Goal: Task Accomplishment & Management: Manage account settings

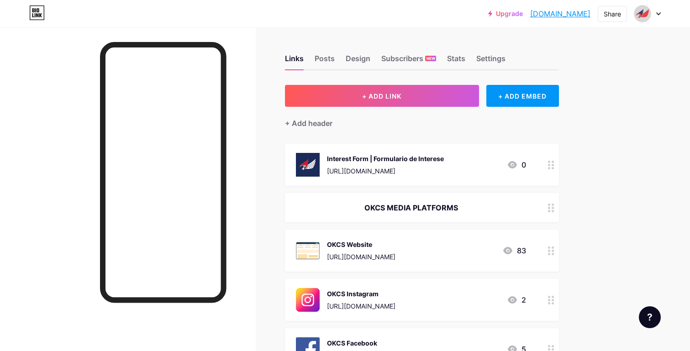
scroll to position [15, 0]
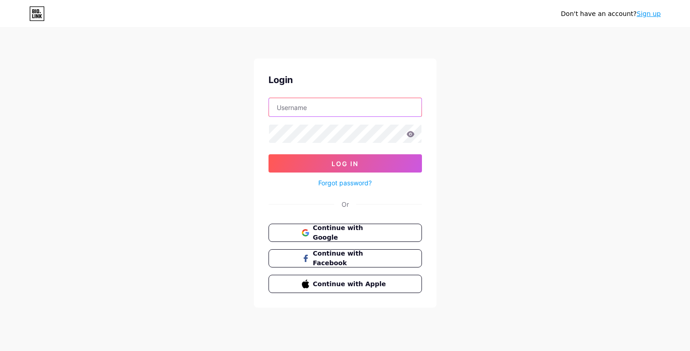
type input "[EMAIL_ADDRESS][DOMAIN_NAME]"
click at [340, 173] on div "Forgot password?" at bounding box center [344, 181] width 153 height 16
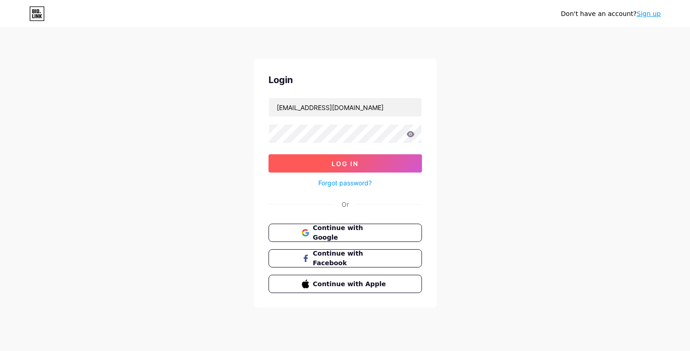
click at [346, 168] on button "Log In" at bounding box center [344, 163] width 153 height 18
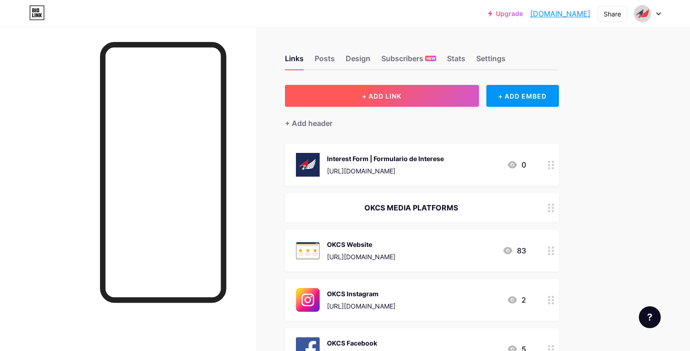
click at [425, 95] on button "+ ADD LINK" at bounding box center [382, 96] width 194 height 22
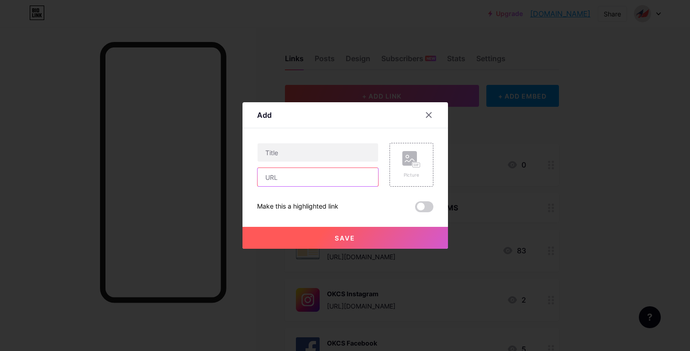
click at [308, 174] on input "text" at bounding box center [317, 177] width 121 height 18
paste input "https://www.oliveknolls.com"
type input "https://www.oliveknolls.com"
click at [324, 155] on input "text" at bounding box center [317, 152] width 121 height 18
type input "Olive Knolls Church"
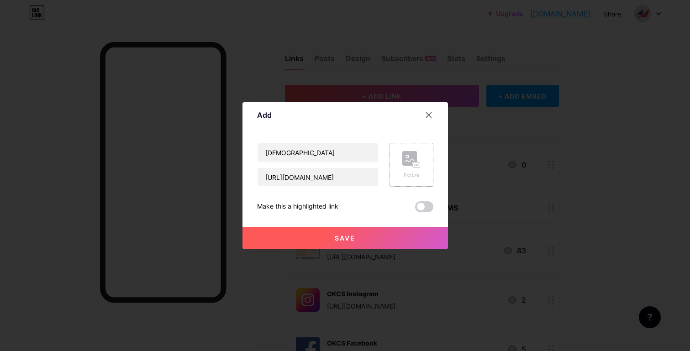
click at [415, 168] on rect at bounding box center [415, 165] width 7 height 5
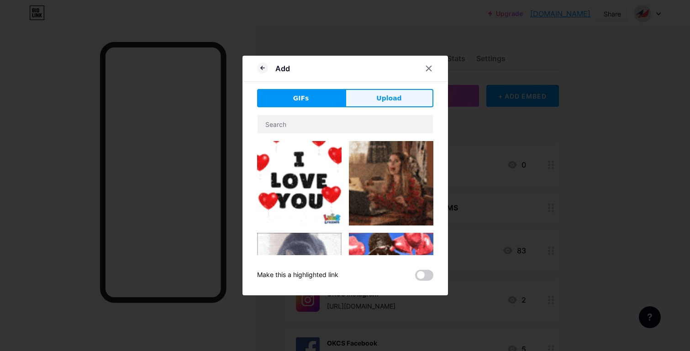
click at [389, 99] on span "Upload" at bounding box center [388, 99] width 25 height 10
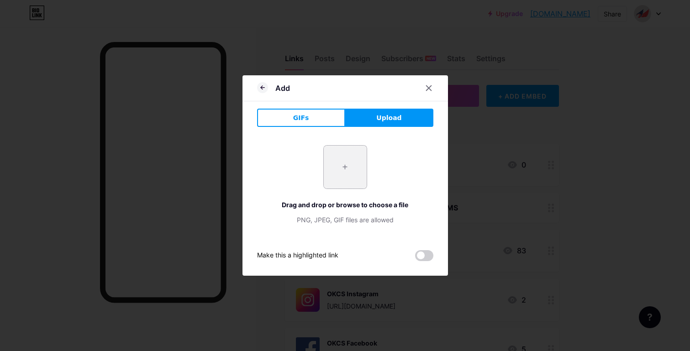
click at [343, 169] on input "file" at bounding box center [345, 167] width 43 height 43
click at [351, 178] on input "file" at bounding box center [345, 167] width 43 height 43
type input "C:\fakepath\OK Logo White.png"
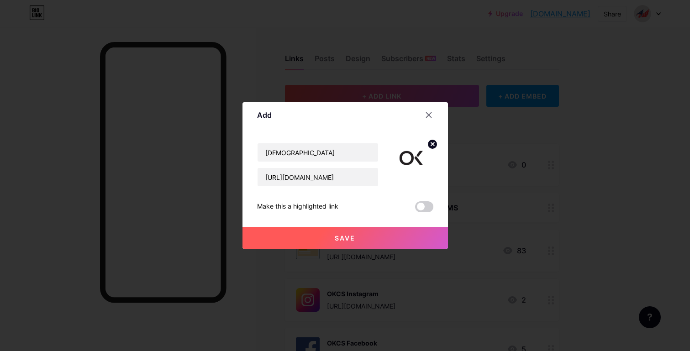
click at [378, 242] on button "Save" at bounding box center [344, 238] width 205 height 22
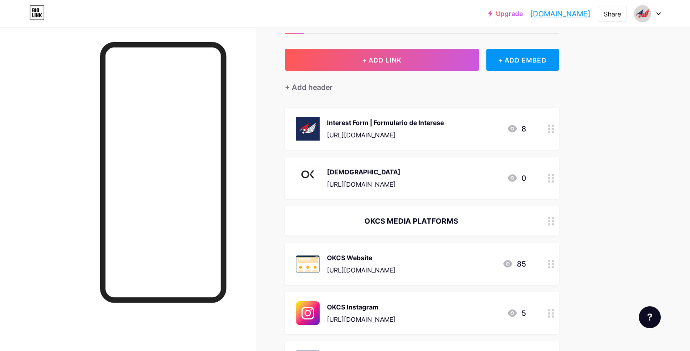
scroll to position [65, 0]
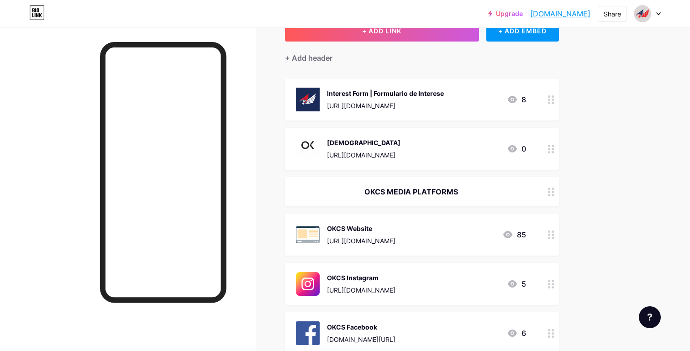
click at [308, 150] on img at bounding box center [308, 149] width 24 height 24
click at [416, 144] on img at bounding box center [411, 148] width 44 height 44
click at [415, 144] on img at bounding box center [411, 148] width 44 height 44
click at [431, 106] on icon at bounding box center [428, 105] width 7 height 7
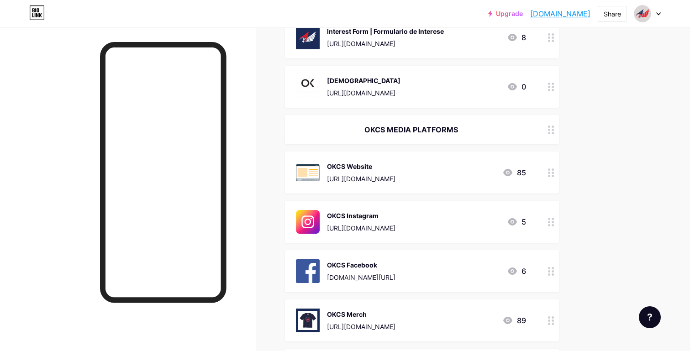
scroll to position [130, 0]
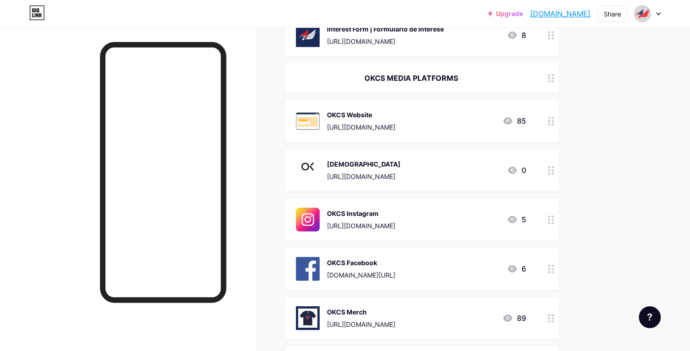
click at [624, 163] on div "Upgrade okcs.bio.link okcs.bio.link Share Switch accounts Olive Knolls Christia…" at bounding box center [345, 223] width 690 height 707
click at [84, 159] on div at bounding box center [128, 202] width 256 height 351
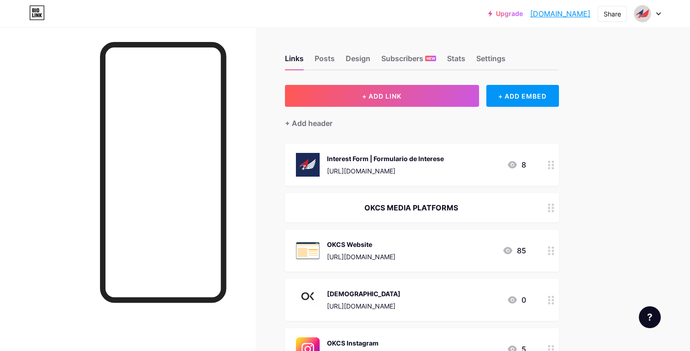
scroll to position [0, 0]
click at [329, 58] on div "Posts" at bounding box center [325, 61] width 20 height 16
click at [354, 57] on div "Design" at bounding box center [358, 61] width 25 height 16
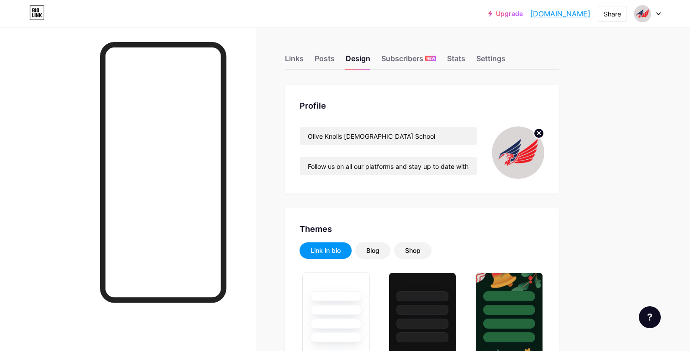
type input "#b51a00"
type input "#ffffff"
click at [326, 59] on div "Posts" at bounding box center [325, 61] width 20 height 16
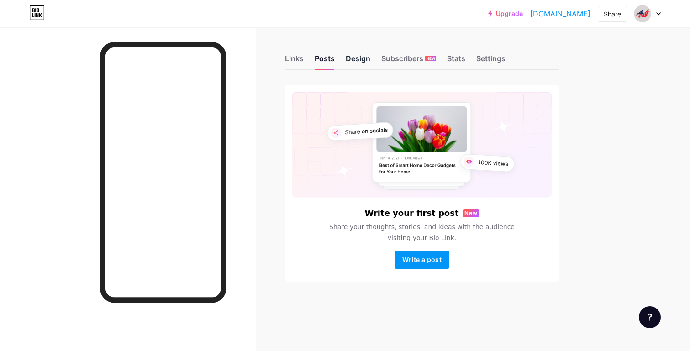
click at [362, 62] on div "Design" at bounding box center [358, 61] width 25 height 16
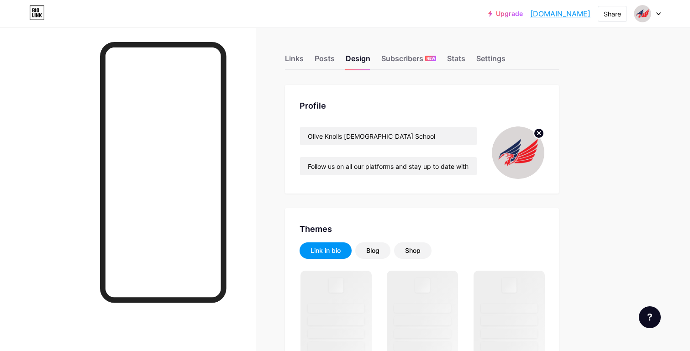
scroll to position [172, 0]
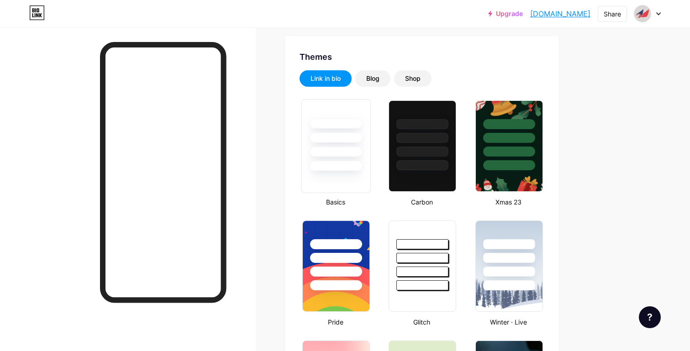
type input "#b51a00"
type input "#ffffff"
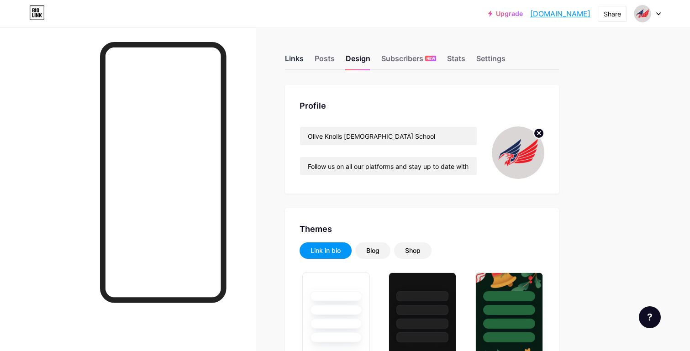
scroll to position [0, 0]
click at [297, 62] on div "Links" at bounding box center [294, 61] width 19 height 16
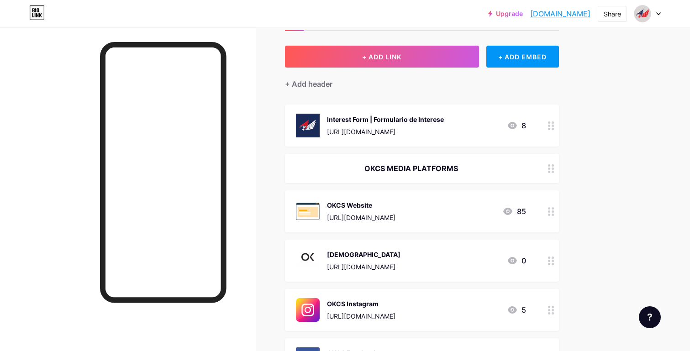
scroll to position [41, 0]
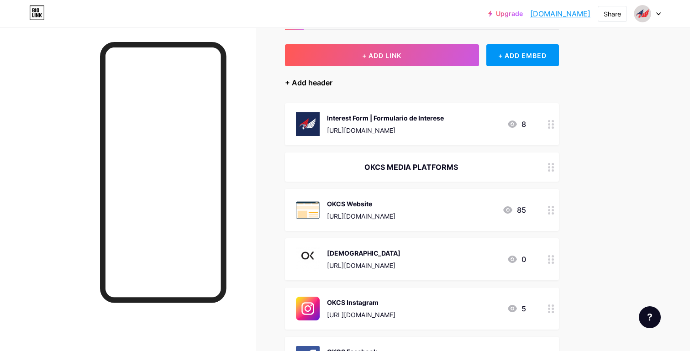
click at [291, 83] on div "+ Add header" at bounding box center [308, 82] width 47 height 11
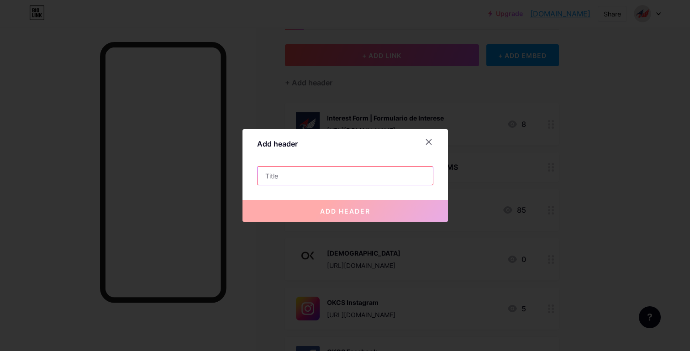
click at [319, 183] on input "text" at bounding box center [344, 176] width 175 height 18
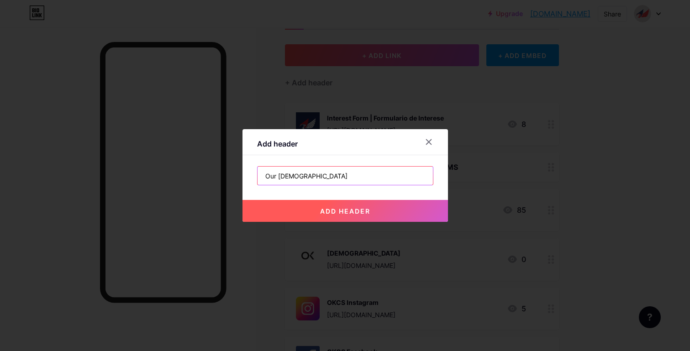
type input "Our Church"
click at [344, 214] on span "add header" at bounding box center [345, 211] width 50 height 8
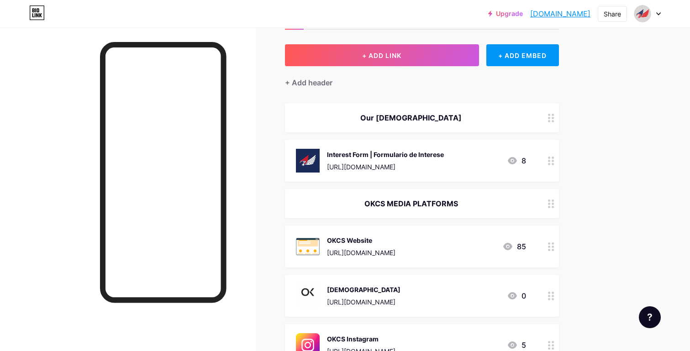
scroll to position [103, 0]
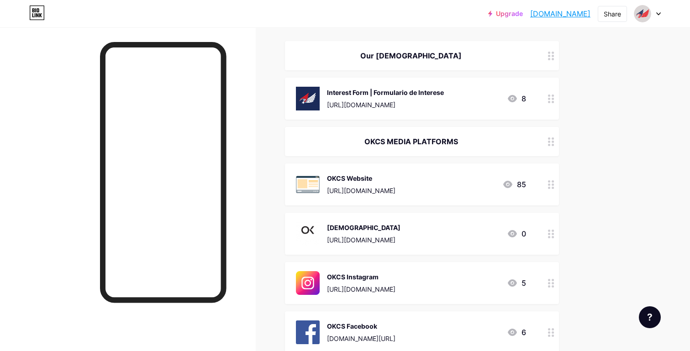
click at [429, 50] on div "Our Church" at bounding box center [411, 55] width 230 height 11
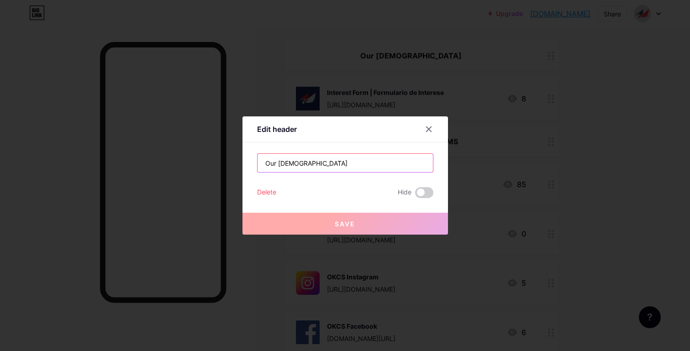
click at [344, 165] on input "Our Church" at bounding box center [344, 163] width 175 height 18
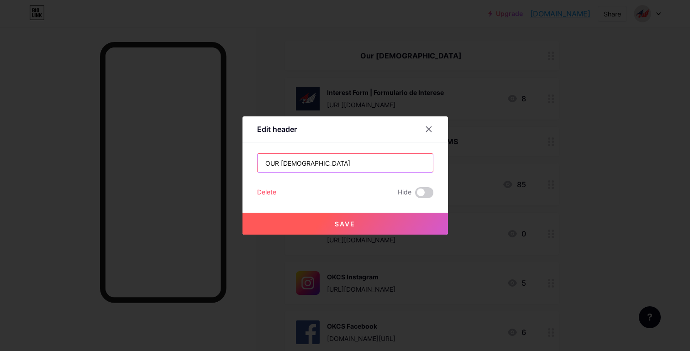
type input "OUR CHURCH"
click at [365, 228] on button "Save" at bounding box center [344, 224] width 205 height 22
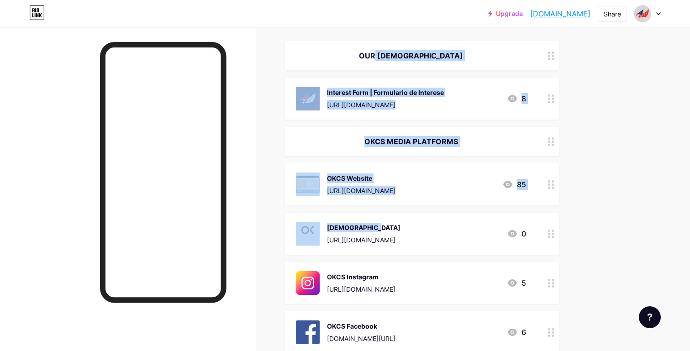
drag, startPoint x: 366, startPoint y: 59, endPoint x: 353, endPoint y: 221, distance: 162.1
click at [354, 221] on span "OUR CHURCH Interest Form | Formulario de Interese https://docs.google.com/forms…" at bounding box center [422, 246] width 274 height 411
click at [278, 167] on div "Links Posts Design Subscribers NEW Stats Settings + ADD LINK + ADD EMBED + Add …" at bounding box center [298, 283] width 597 height 716
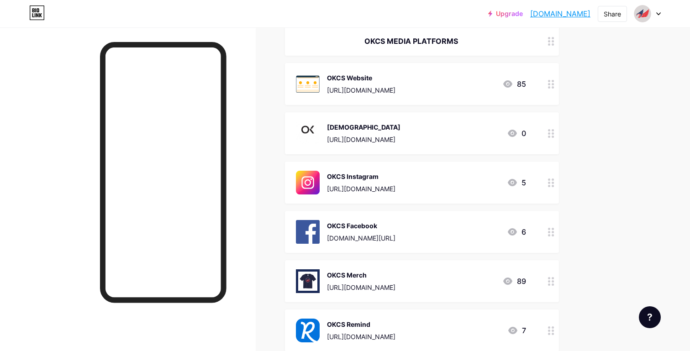
scroll to position [167, 0]
drag, startPoint x: 552, startPoint y: 134, endPoint x: 554, endPoint y: 322, distance: 187.6
click at [554, 322] on span "Interest Form | Formulario de Interese https://docs.google.com/forms/d/e/1FAIpQ…" at bounding box center [422, 182] width 274 height 411
click at [613, 253] on div "Upgrade okcs.bio.link okcs.bio.link Share Switch accounts Olive Knolls Christia…" at bounding box center [345, 204] width 690 height 743
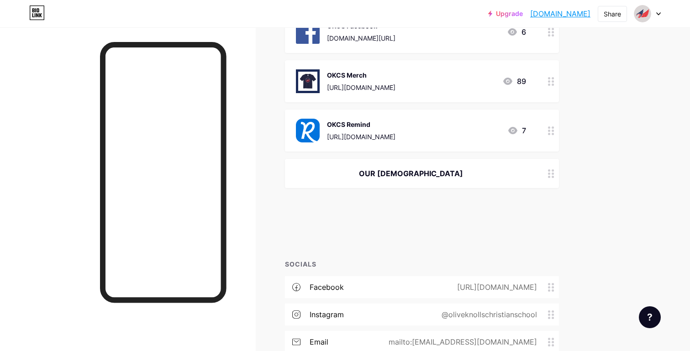
scroll to position [322, 0]
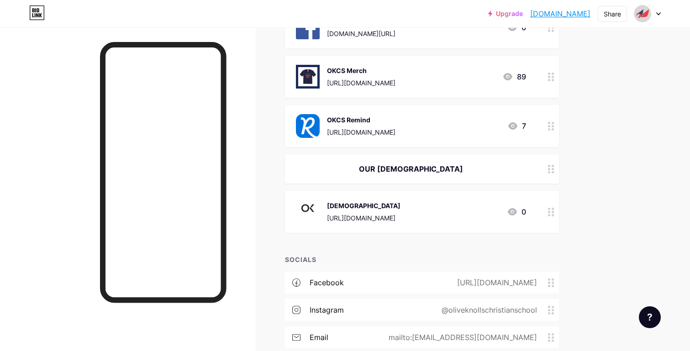
click at [607, 201] on div "Upgrade okcs.bio.link okcs.bio.link Share Switch accounts Olive Knolls Christia…" at bounding box center [345, 49] width 690 height 743
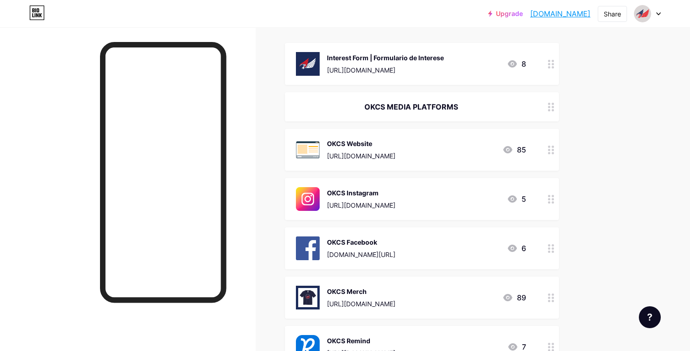
scroll to position [88, 0]
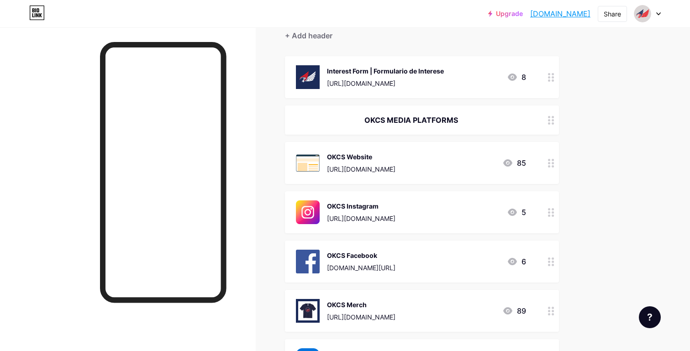
click at [85, 157] on div at bounding box center [128, 202] width 256 height 351
click at [631, 96] on div "Upgrade okcs.bio.link okcs.bio.link Share Switch accounts Olive Knolls Christia…" at bounding box center [345, 283] width 690 height 743
click at [619, 74] on div "Upgrade okcs.bio.link okcs.bio.link Share Switch accounts Olive Knolls Christia…" at bounding box center [345, 283] width 690 height 743
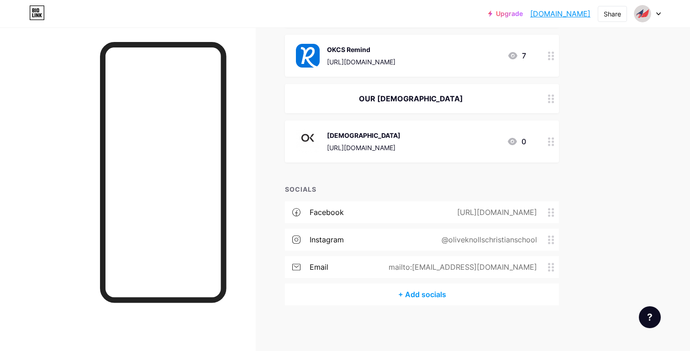
scroll to position [392, 0]
click at [92, 214] on div at bounding box center [128, 202] width 256 height 351
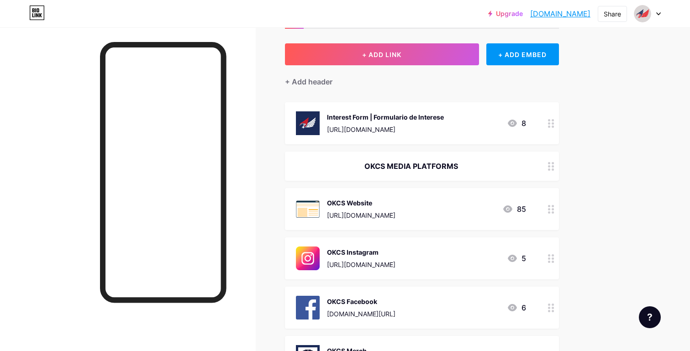
scroll to position [40, 0]
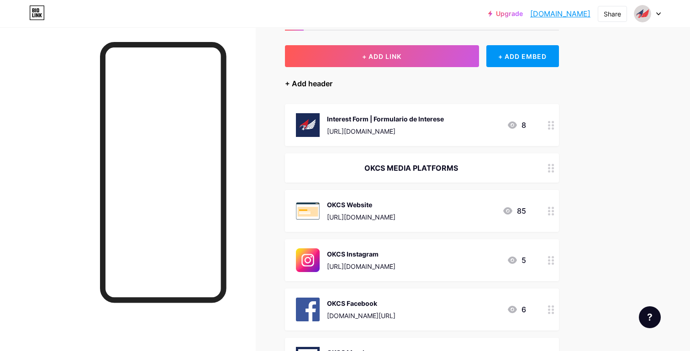
click at [326, 84] on div "+ Add header" at bounding box center [308, 83] width 47 height 11
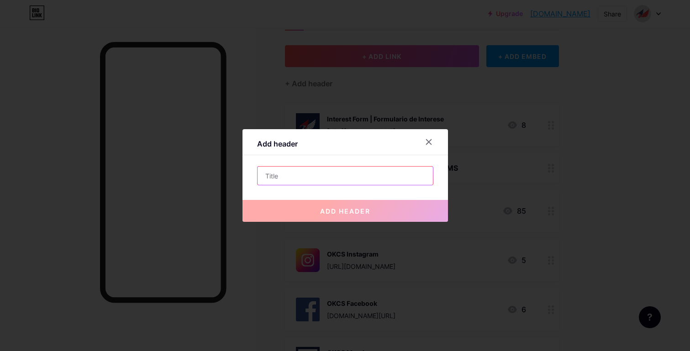
click at [307, 180] on input "text" at bounding box center [344, 176] width 175 height 18
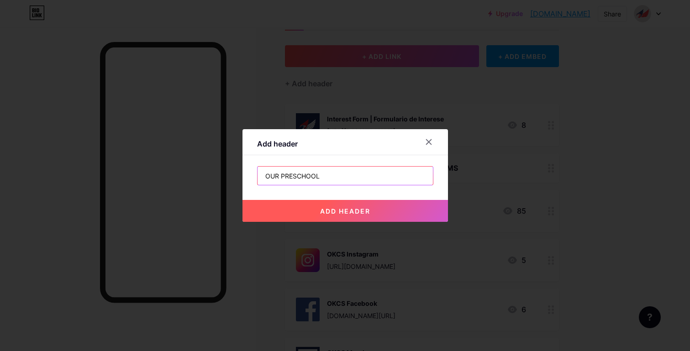
type input "OUR PRESCHOOL"
click at [332, 209] on span "add header" at bounding box center [345, 211] width 50 height 8
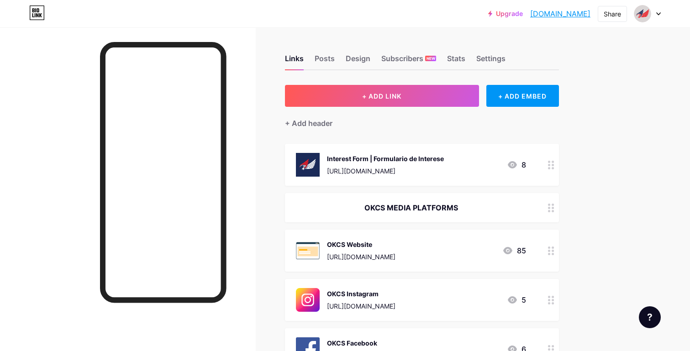
scroll to position [0, 0]
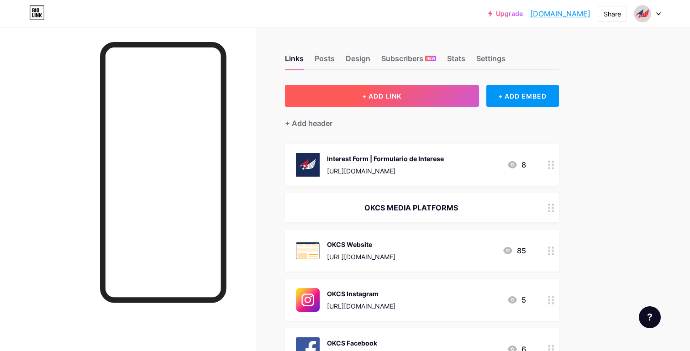
click at [400, 105] on button "+ ADD LINK" at bounding box center [382, 96] width 194 height 22
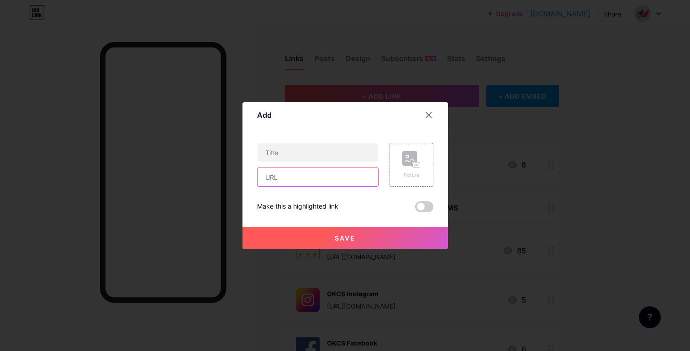
click at [309, 176] on input "text" at bounding box center [317, 177] width 121 height 18
paste input "https://www.okcspreschool.com"
type input "https://www.okcspreschool.com"
click at [331, 151] on input "text" at bounding box center [317, 152] width 121 height 18
type input "P"
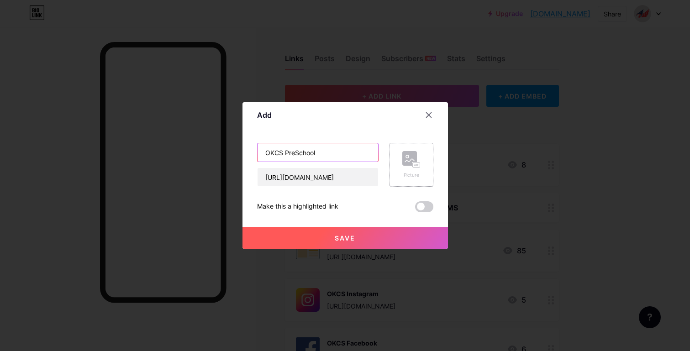
type input "OKCS PreSchool"
click at [408, 165] on rect at bounding box center [409, 158] width 15 height 15
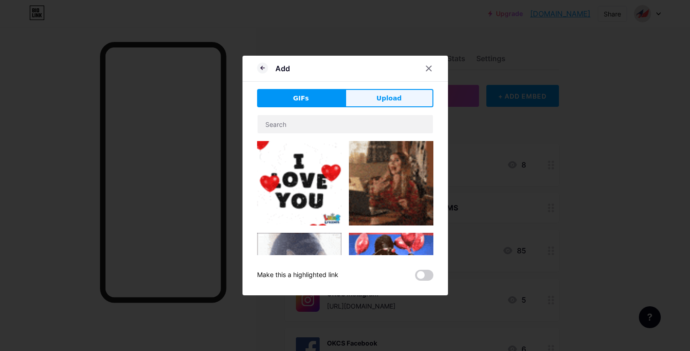
click at [374, 104] on button "Upload" at bounding box center [389, 98] width 88 height 18
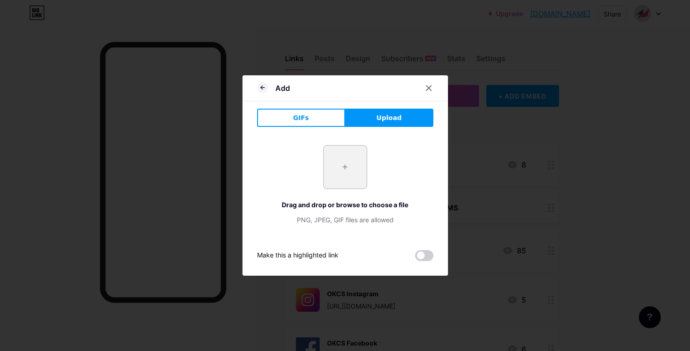
click at [342, 168] on input "file" at bounding box center [345, 167] width 43 height 43
type input "C:\fakepath\red-to-w.PNG"
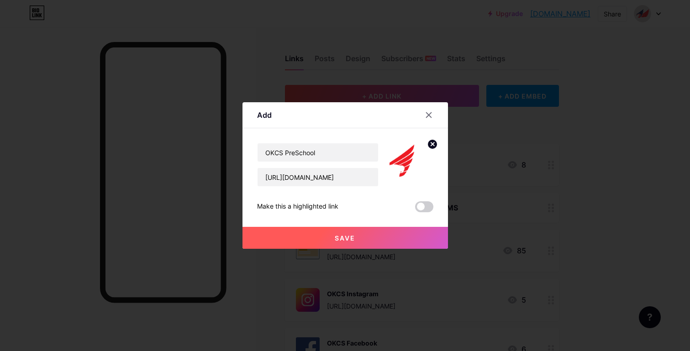
click at [346, 239] on span "Save" at bounding box center [345, 238] width 21 height 8
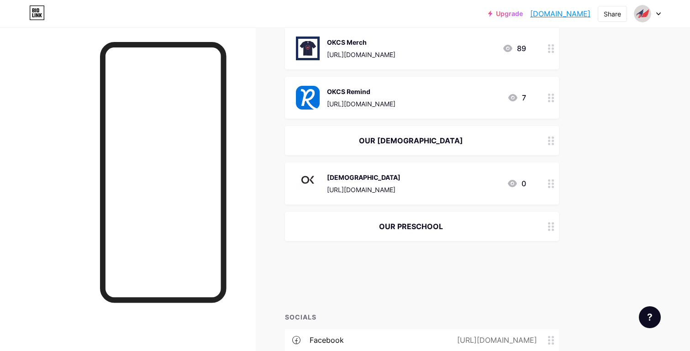
scroll to position [355, 0]
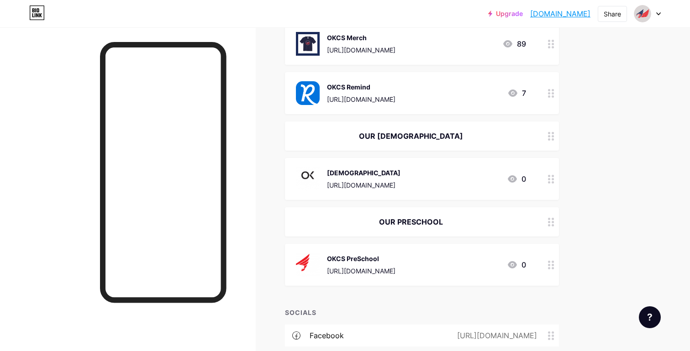
click at [382, 267] on div "https://www.okcspreschool.com" at bounding box center [361, 271] width 68 height 10
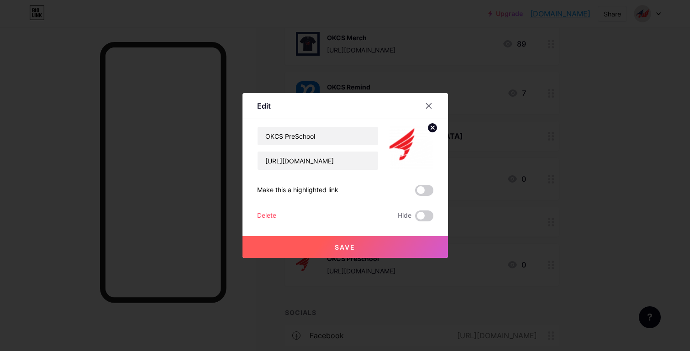
click at [399, 150] on img at bounding box center [411, 148] width 44 height 44
click at [435, 128] on circle at bounding box center [432, 128] width 10 height 10
click at [416, 155] on div "Picture" at bounding box center [411, 158] width 18 height 7
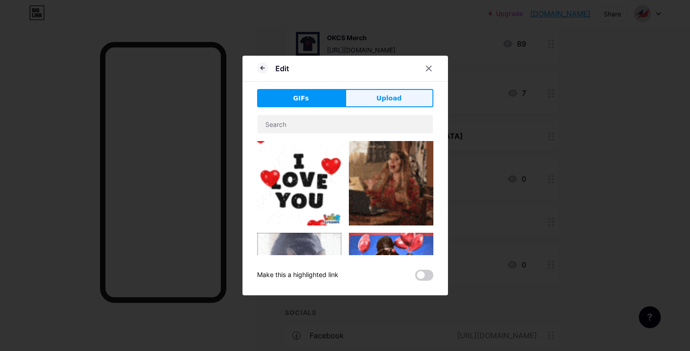
click at [397, 99] on span "Upload" at bounding box center [388, 99] width 25 height 10
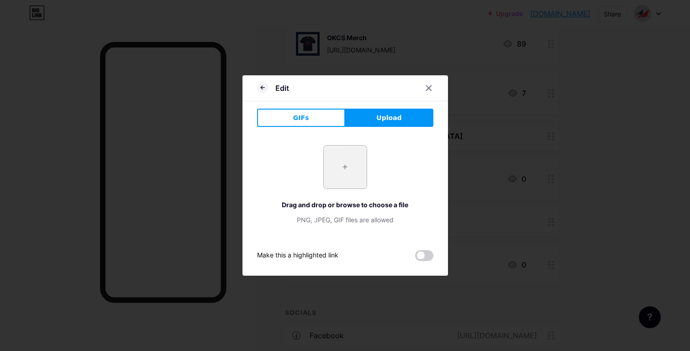
click at [354, 174] on input "file" at bounding box center [345, 167] width 43 height 43
type input "C:\fakepath\Transparent Logo Pic.png"
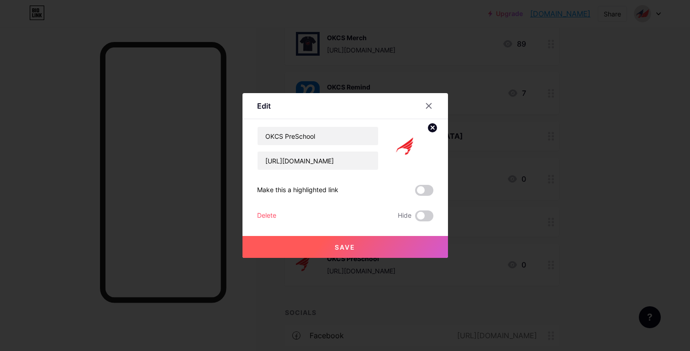
click at [392, 247] on button "Save" at bounding box center [344, 247] width 205 height 22
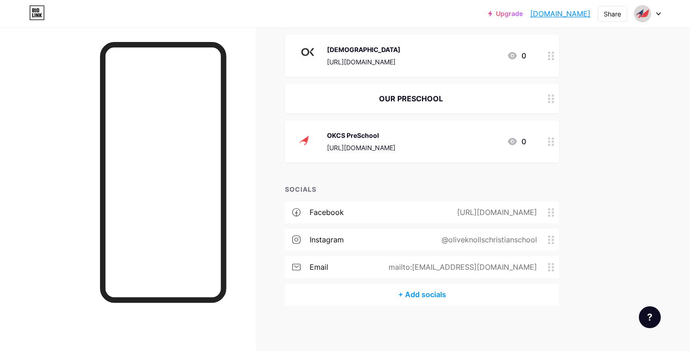
scroll to position [478, 0]
click at [553, 142] on circle at bounding box center [553, 142] width 2 height 2
click at [432, 101] on div at bounding box center [428, 106] width 16 height 16
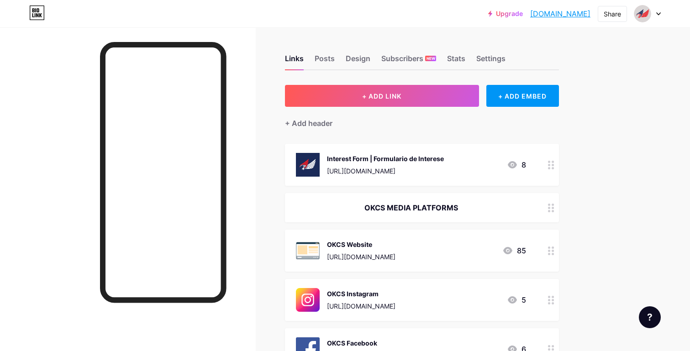
scroll to position [0, 0]
click at [444, 171] on div "[URL][DOMAIN_NAME]" at bounding box center [385, 171] width 117 height 10
click at [428, 105] on icon at bounding box center [428, 105] width 7 height 7
